Goal: Transaction & Acquisition: Purchase product/service

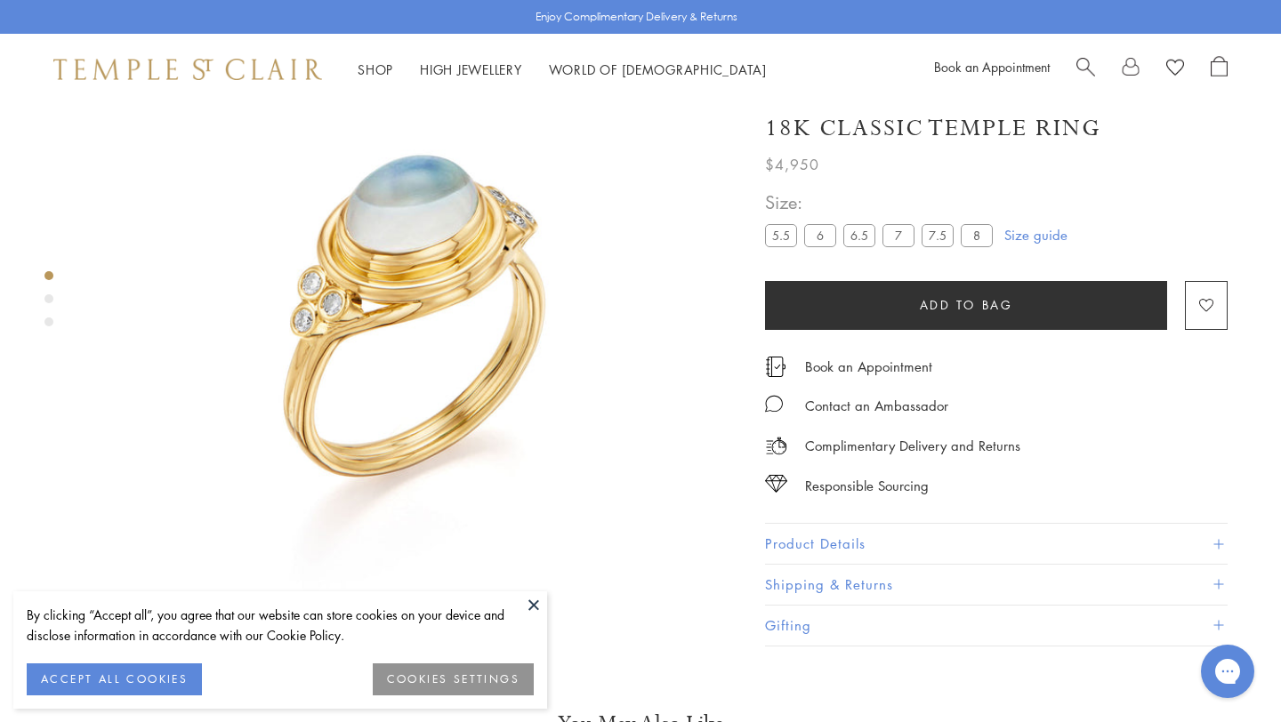
scroll to position [105, 0]
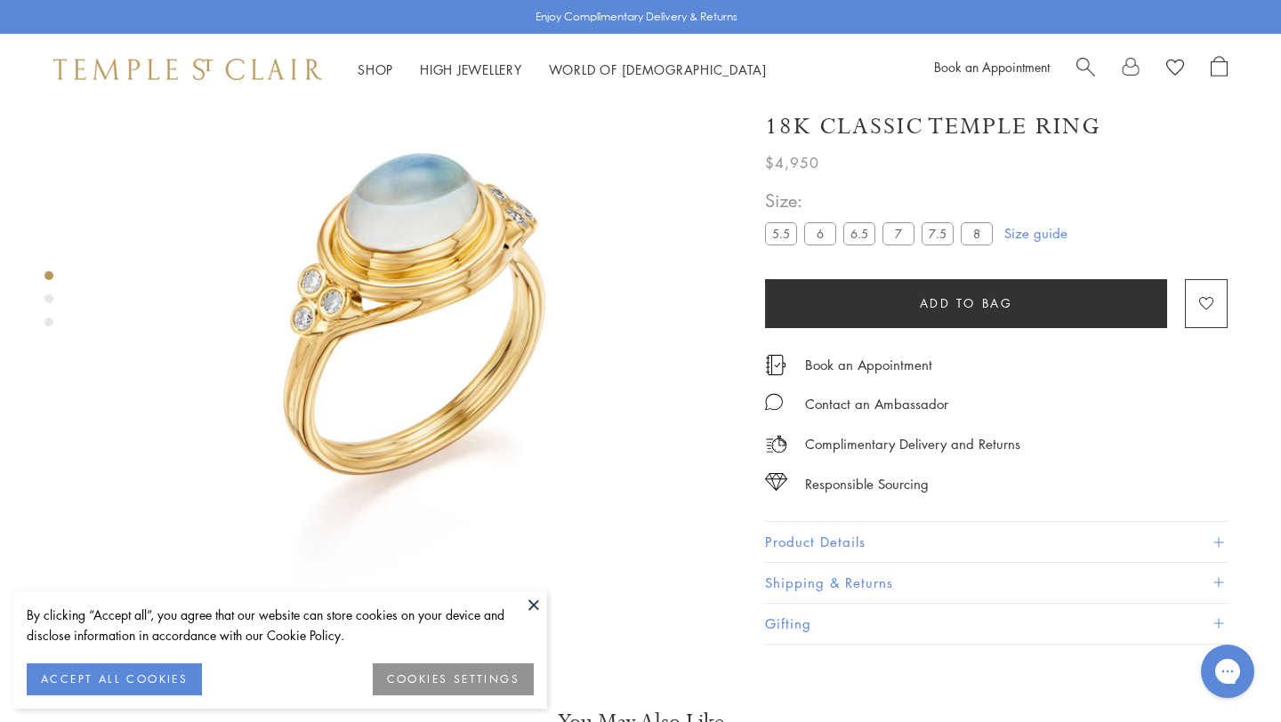
click at [530, 600] on button at bounding box center [533, 604] width 27 height 27
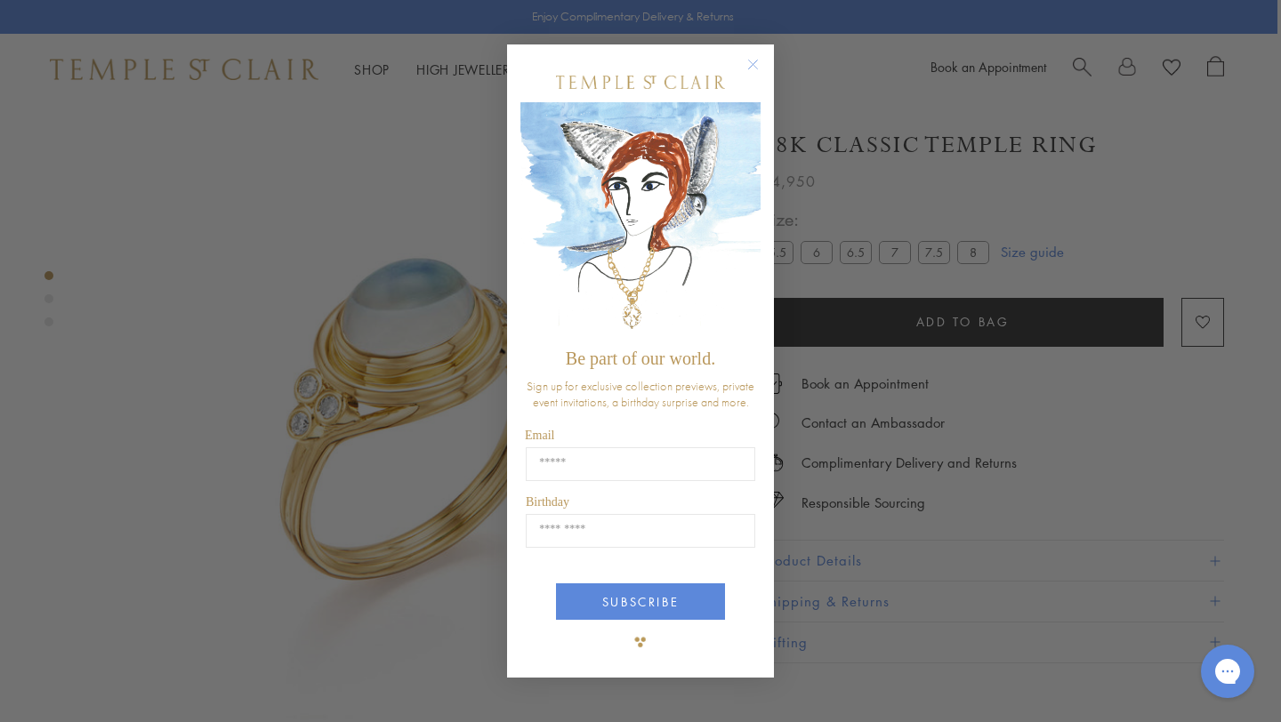
scroll to position [38, 4]
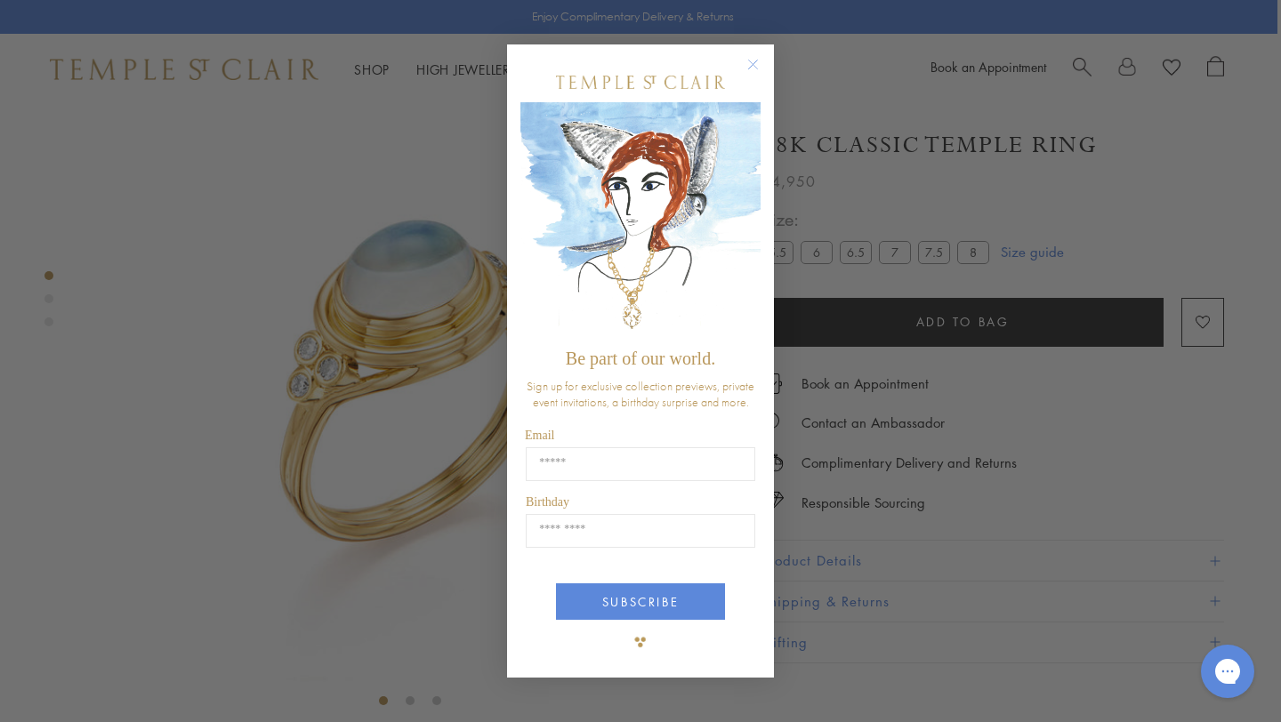
click at [752, 63] on circle "Close dialog" at bounding box center [753, 64] width 21 height 21
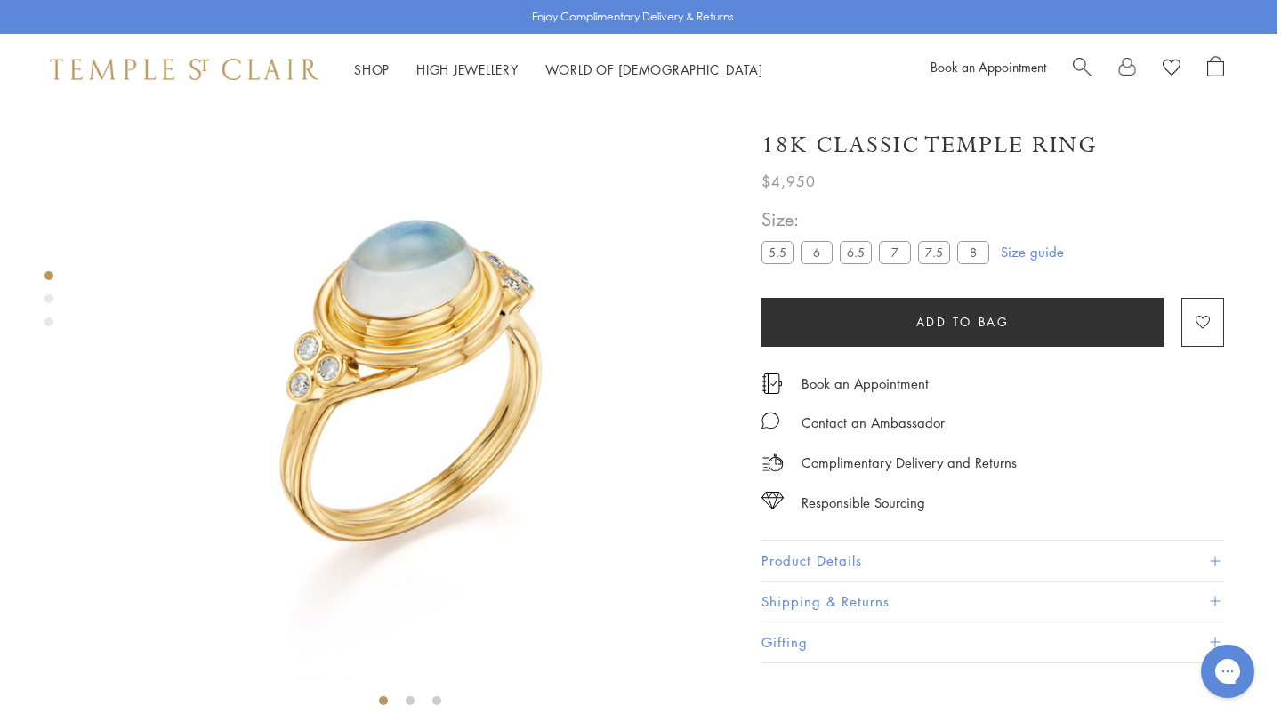
click at [921, 560] on button "Product Details" at bounding box center [992, 561] width 462 height 40
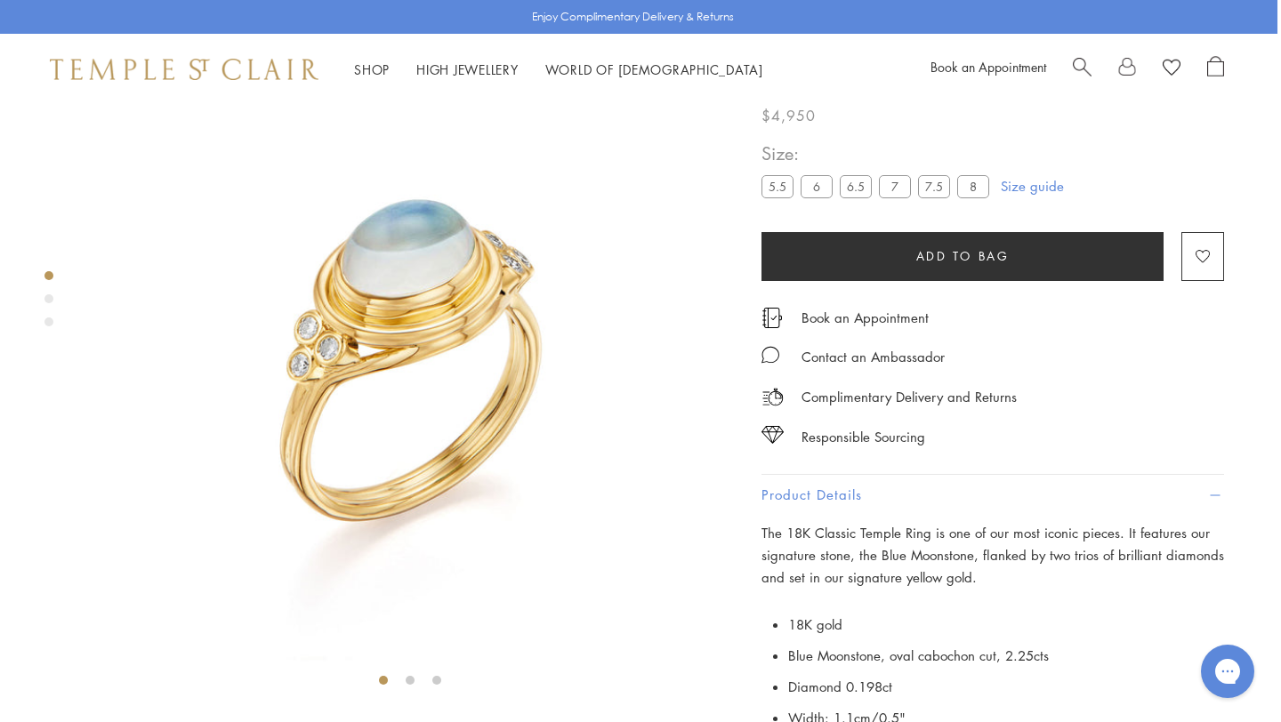
scroll to position [43, 4]
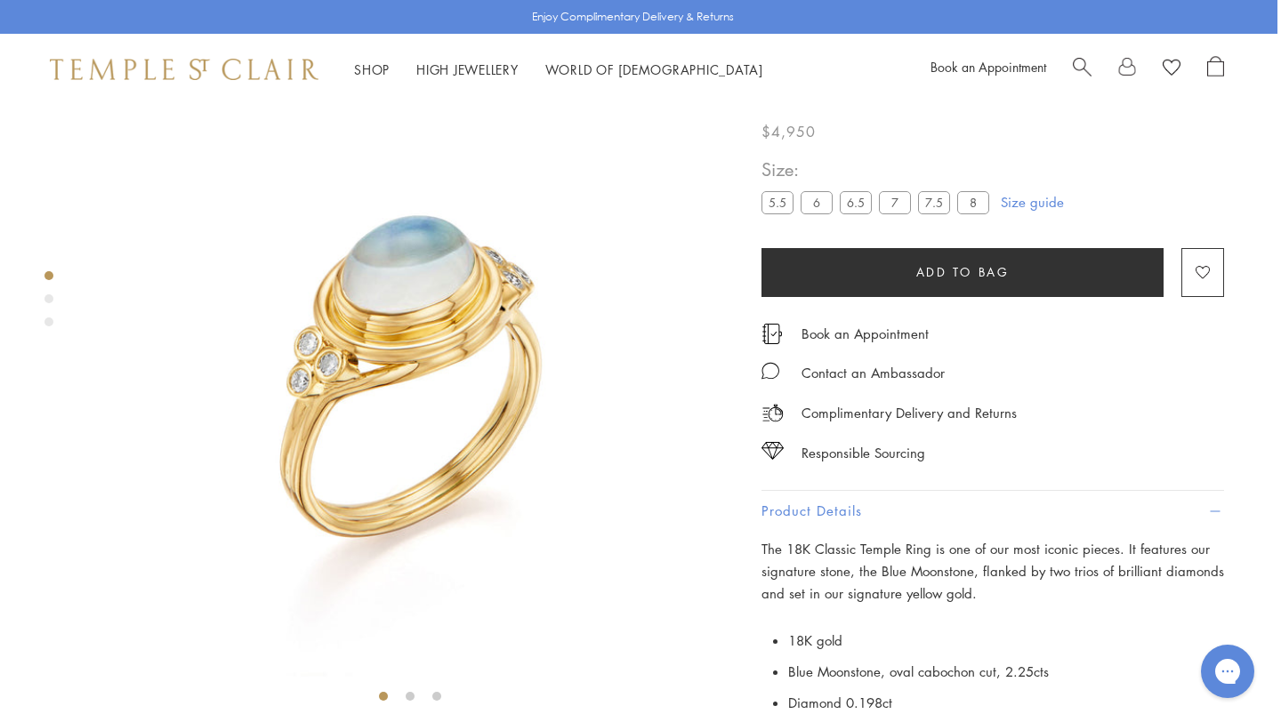
click at [1080, 68] on span "Search" at bounding box center [1082, 65] width 19 height 19
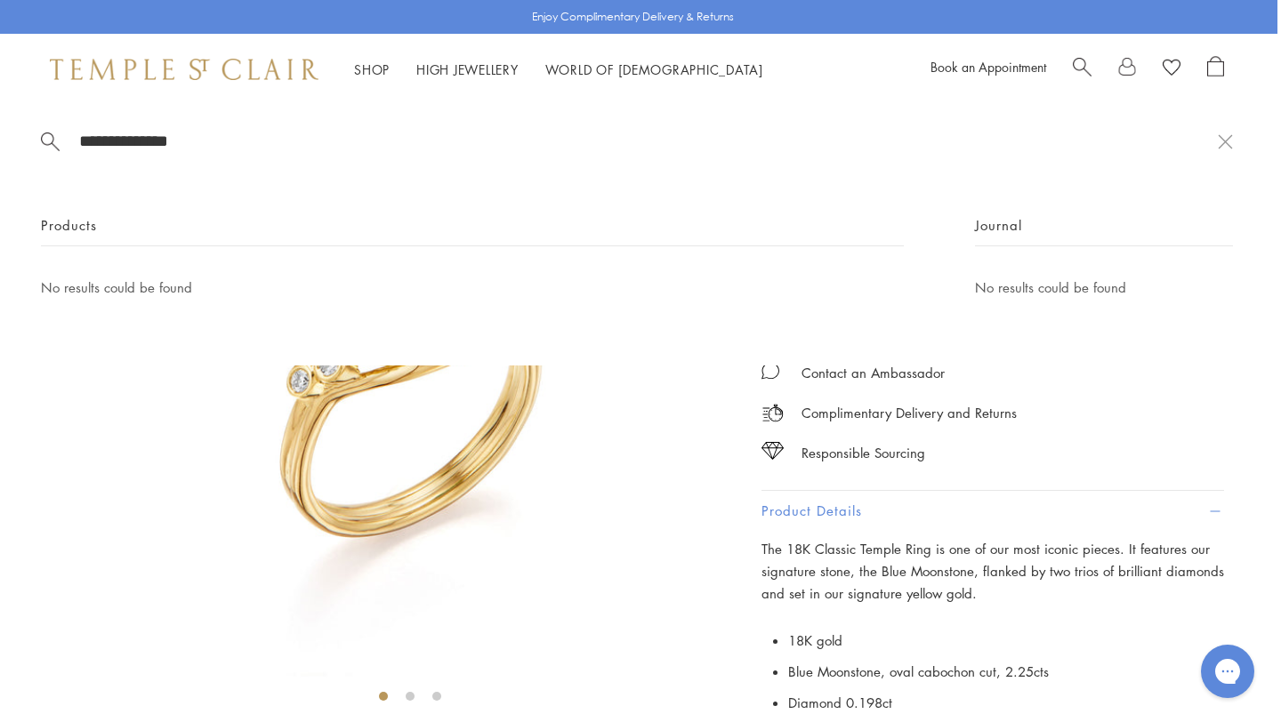
click at [1078, 64] on span "Search" at bounding box center [1082, 65] width 19 height 19
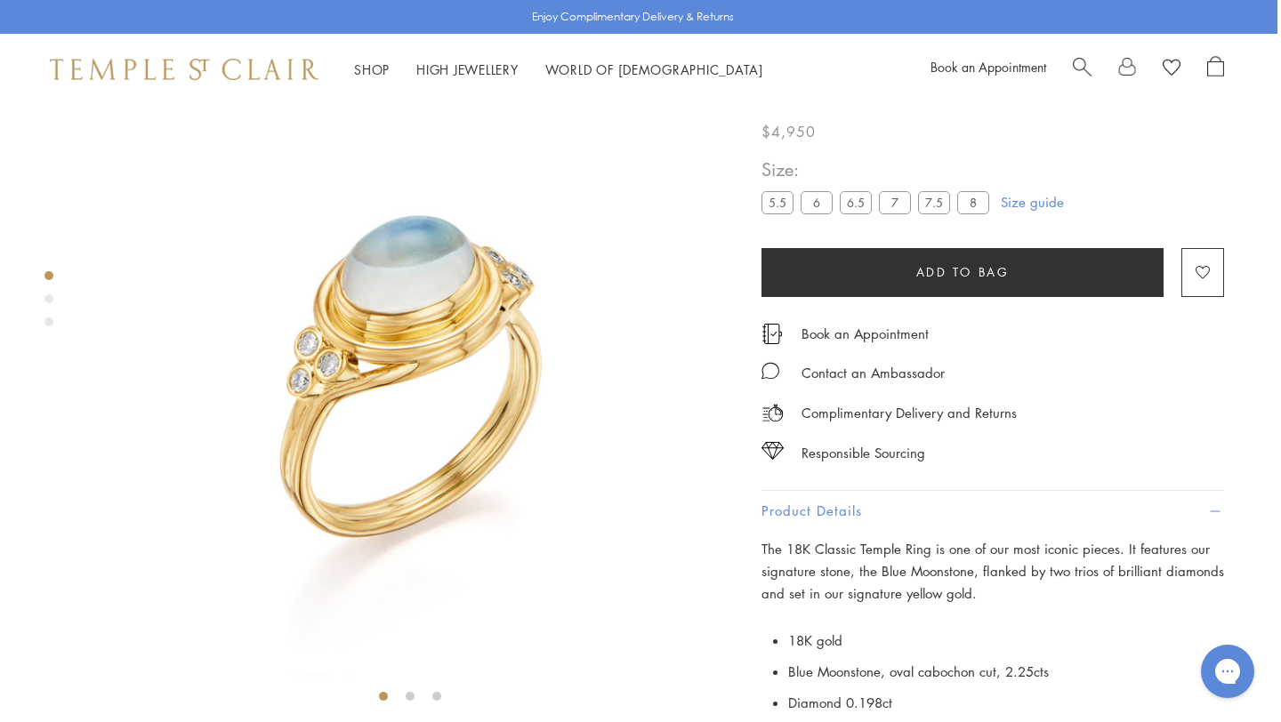
click at [1083, 67] on span "Search" at bounding box center [1082, 65] width 19 height 19
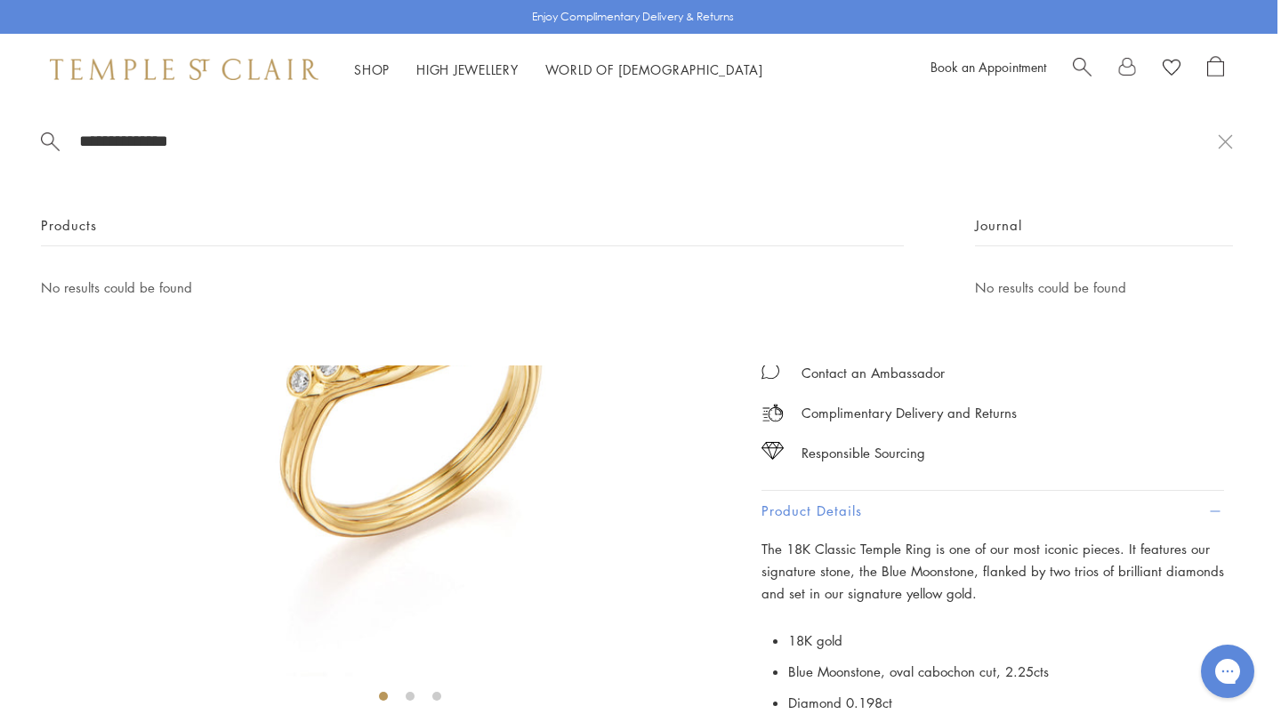
drag, startPoint x: 150, startPoint y: 149, endPoint x: 76, endPoint y: 147, distance: 73.8
click at [76, 147] on form "**********" at bounding box center [629, 141] width 1177 height 22
type input "**********"
